Goal: Task Accomplishment & Management: Manage account settings

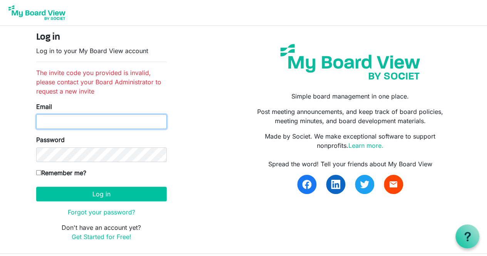
click at [93, 124] on input "Email" at bounding box center [101, 121] width 130 height 15
type input "[EMAIL_ADDRESS][DOMAIN_NAME]"
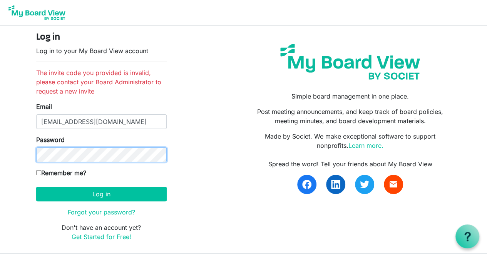
click at [36, 187] on button "Log in" at bounding box center [101, 194] width 130 height 15
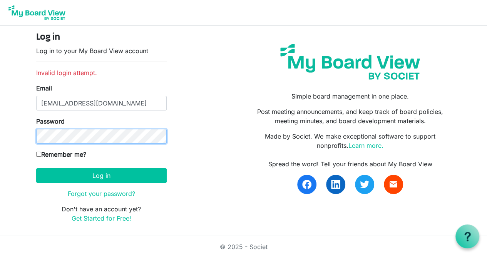
click at [36, 168] on button "Log in" at bounding box center [101, 175] width 130 height 15
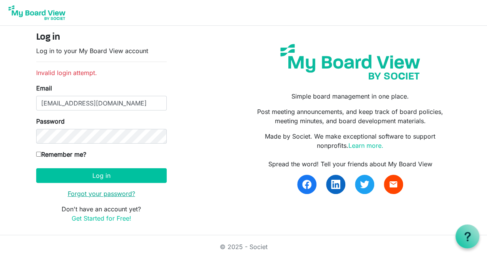
click at [85, 195] on link "Forgot your password?" at bounding box center [101, 194] width 67 height 8
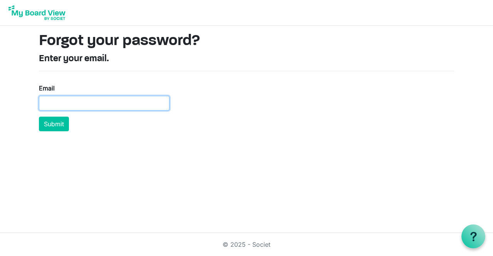
click at [82, 98] on input "Email" at bounding box center [104, 103] width 130 height 15
type input "[EMAIL_ADDRESS][DOMAIN_NAME]"
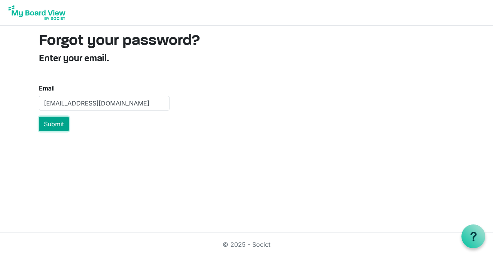
click at [58, 124] on button "Submit" at bounding box center [54, 124] width 30 height 15
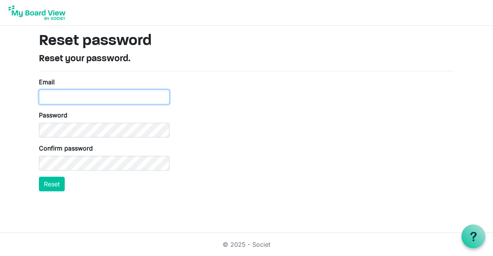
click at [159, 102] on input "Email" at bounding box center [104, 97] width 130 height 15
type input "[EMAIL_ADDRESS][DOMAIN_NAME]"
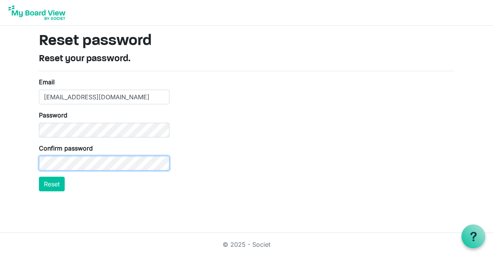
click at [39, 177] on button "Reset" at bounding box center [52, 184] width 26 height 15
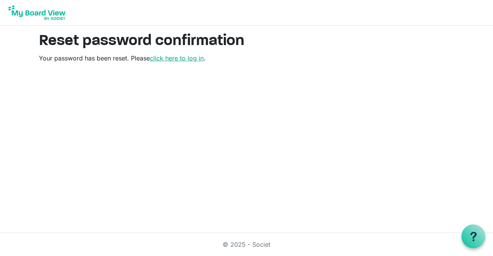
click at [181, 59] on link "click here to log in" at bounding box center [177, 58] width 54 height 8
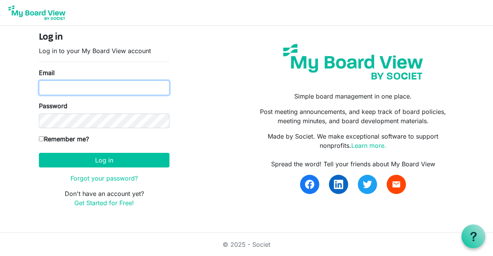
type input "afinn@cpfcu.coop"
